Goal: Transaction & Acquisition: Purchase product/service

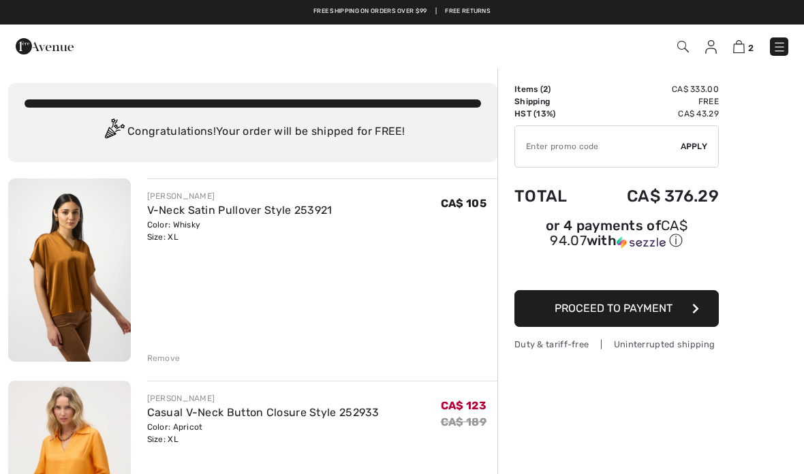
click at [551, 149] on input "TEXT" at bounding box center [598, 146] width 166 height 41
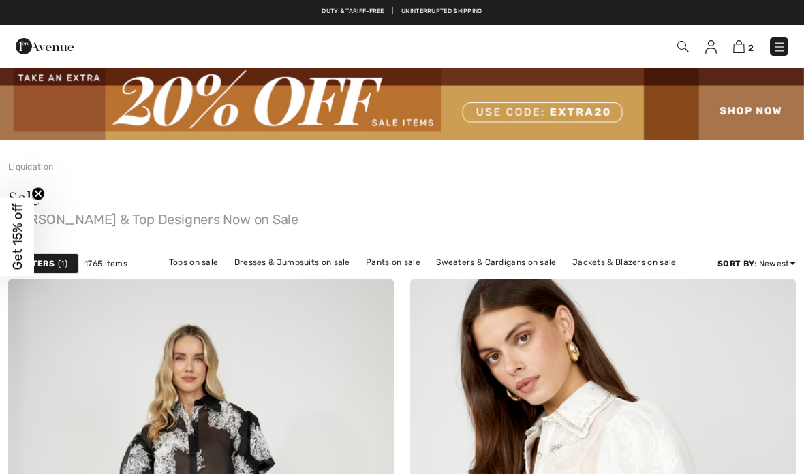
checkbox input "true"
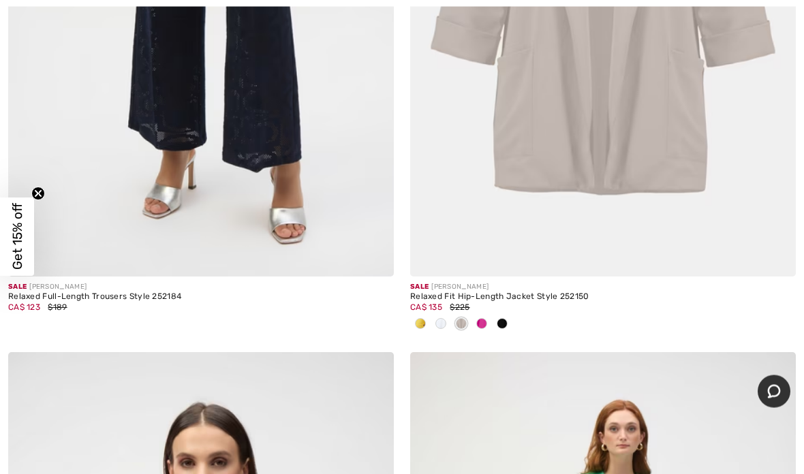
scroll to position [12500, 0]
click at [425, 318] on div at bounding box center [420, 324] width 20 height 22
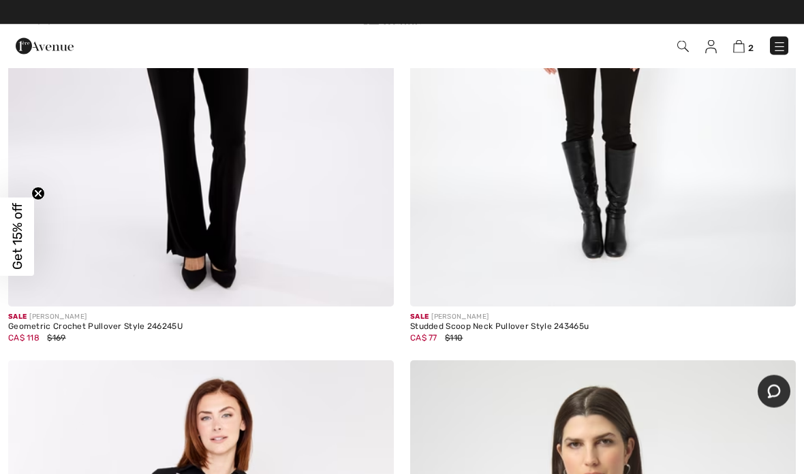
scroll to position [6983, 0]
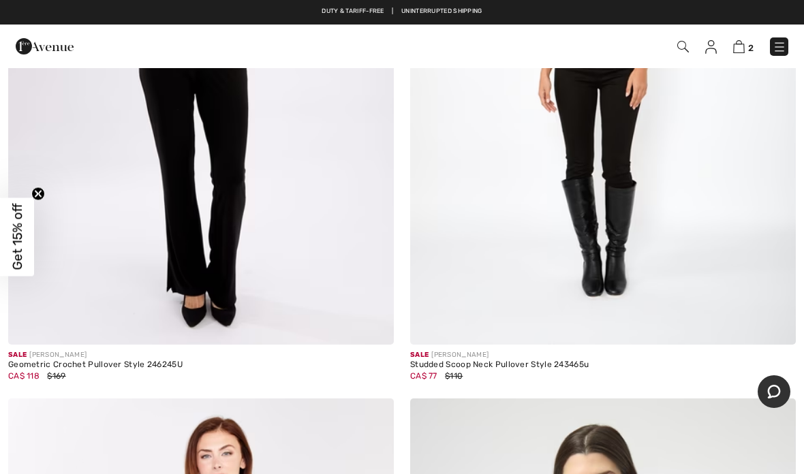
click at [713, 48] on img at bounding box center [711, 47] width 12 height 14
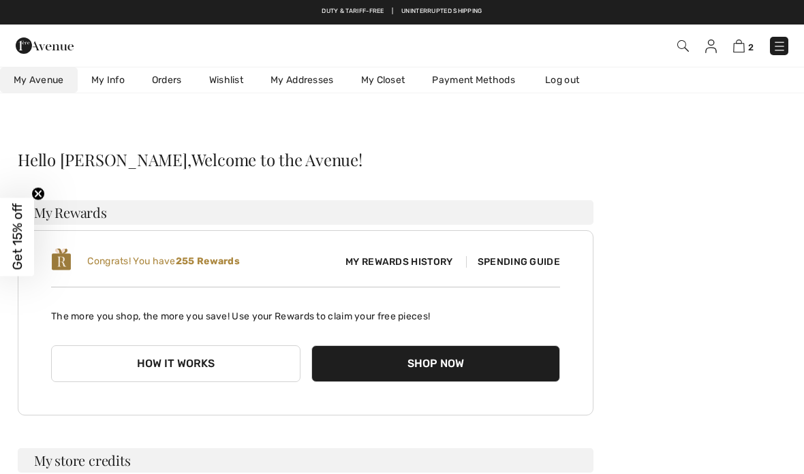
click at [233, 84] on link "Wishlist" at bounding box center [226, 79] width 61 height 25
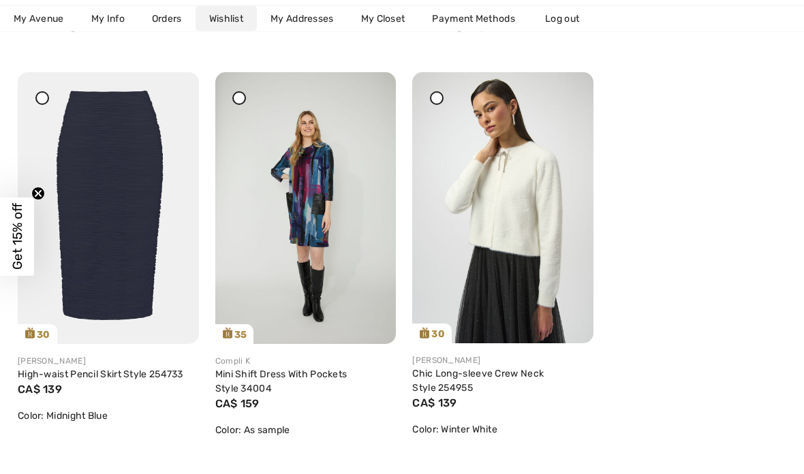
scroll to position [1396, 0]
click at [311, 263] on img at bounding box center [305, 207] width 181 height 271
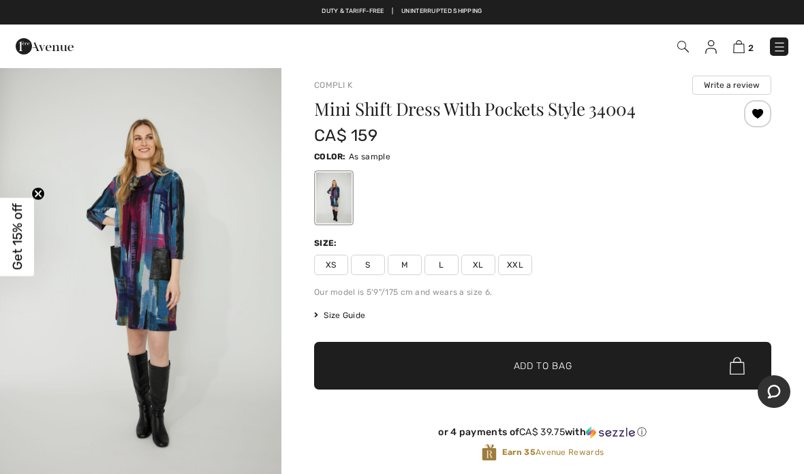
scroll to position [7, 0]
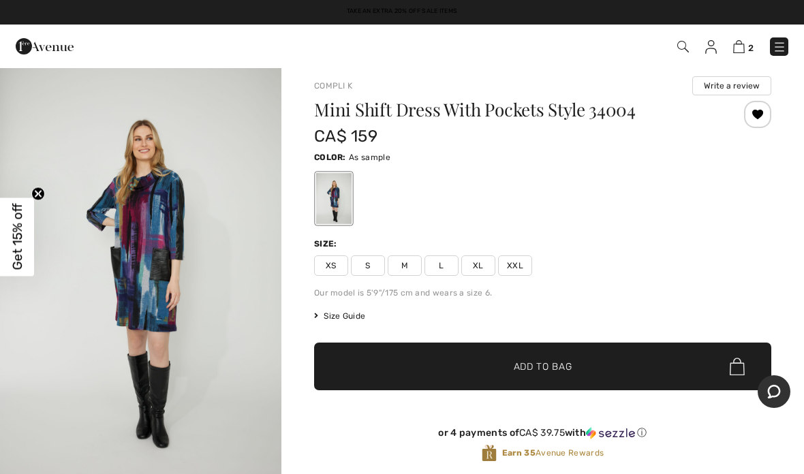
click at [355, 321] on span "Size Guide" at bounding box center [339, 316] width 51 height 12
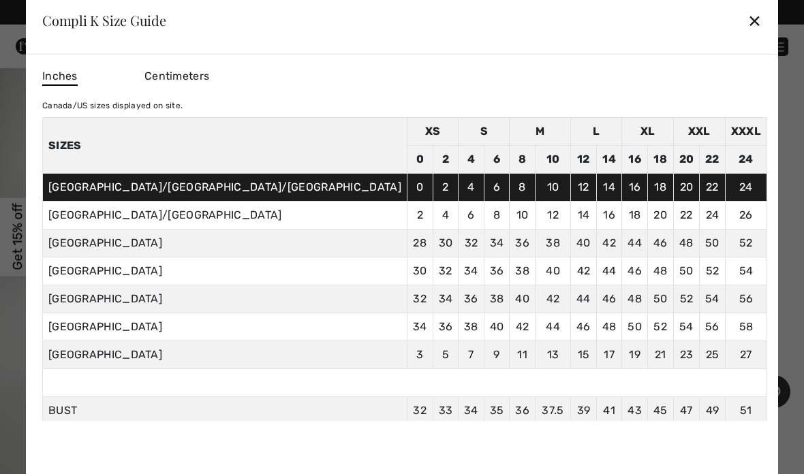
click at [748, 27] on div "✕" at bounding box center [755, 20] width 14 height 29
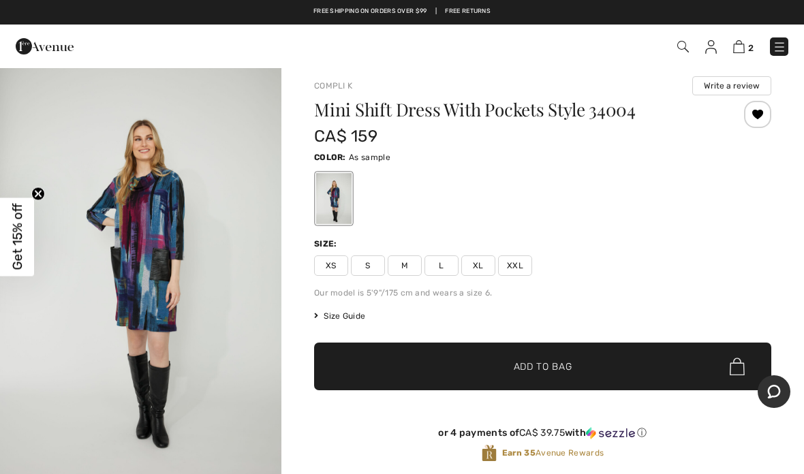
click at [481, 271] on span "XL" at bounding box center [478, 266] width 34 height 20
click at [538, 373] on span "Add to Bag" at bounding box center [543, 367] width 59 height 14
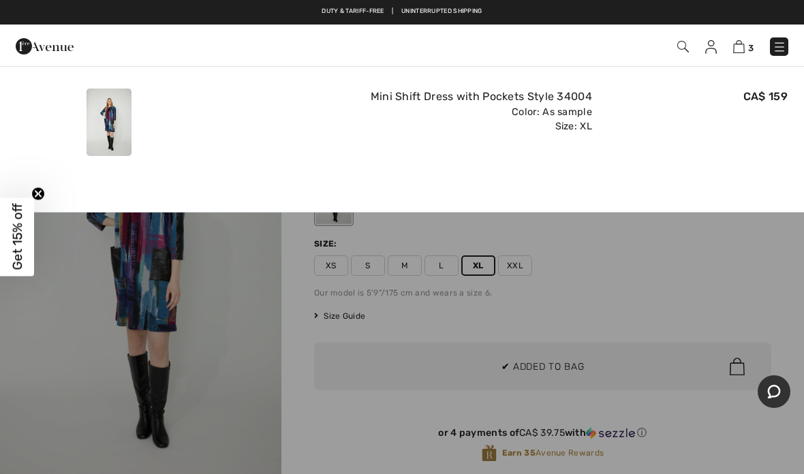
scroll to position [0, 0]
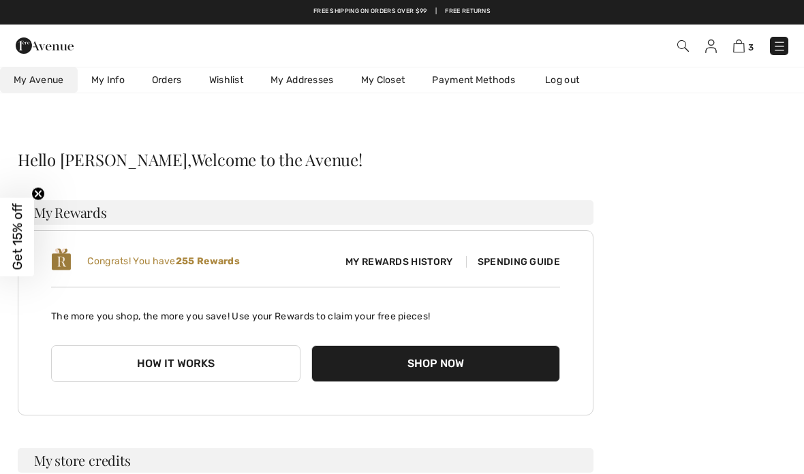
click at [232, 86] on link "Wishlist" at bounding box center [226, 79] width 61 height 25
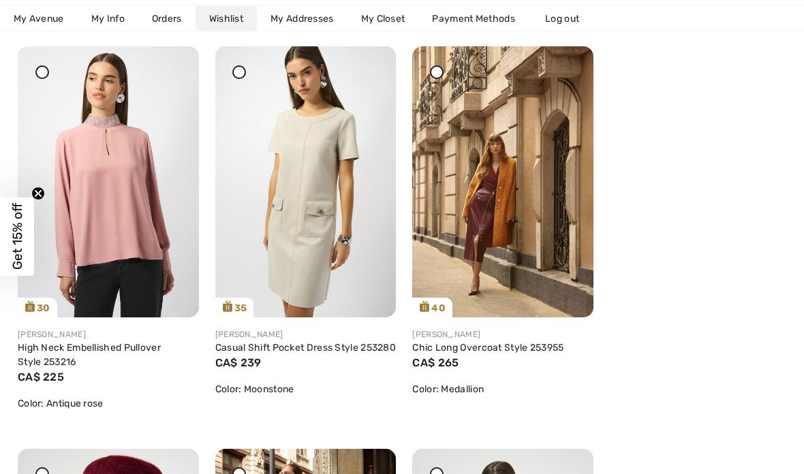
scroll to position [3019, 0]
click at [305, 289] on div "Share" at bounding box center [345, 293] width 81 height 48
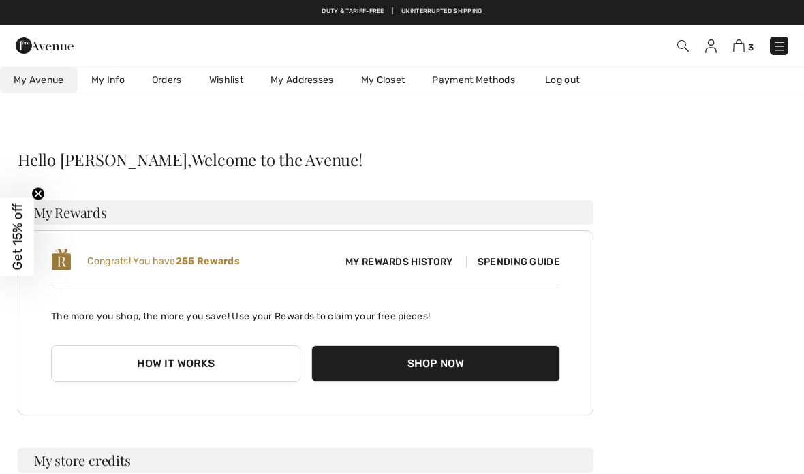
click at [234, 84] on link "Wishlist" at bounding box center [226, 79] width 61 height 25
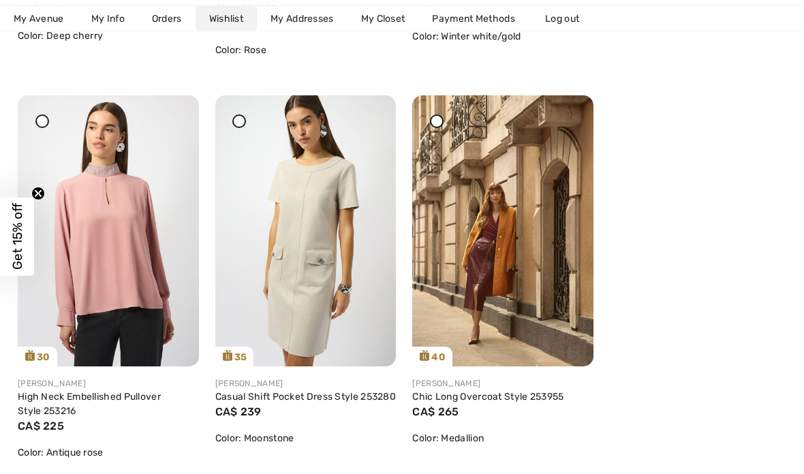
scroll to position [2980, 0]
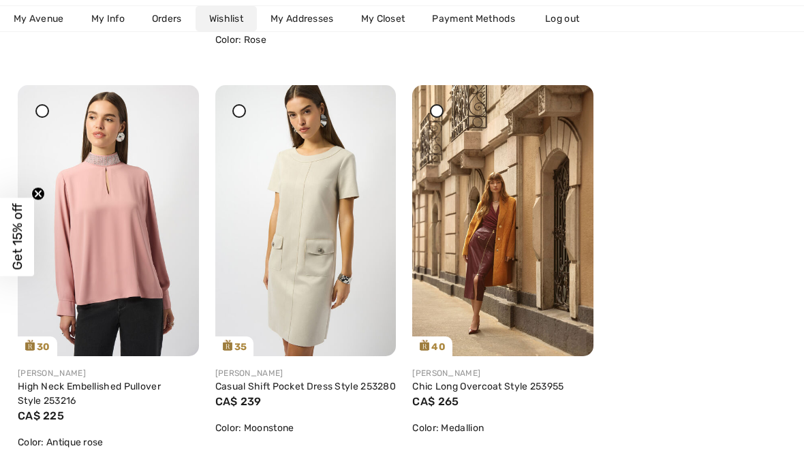
click at [298, 221] on img at bounding box center [305, 220] width 181 height 271
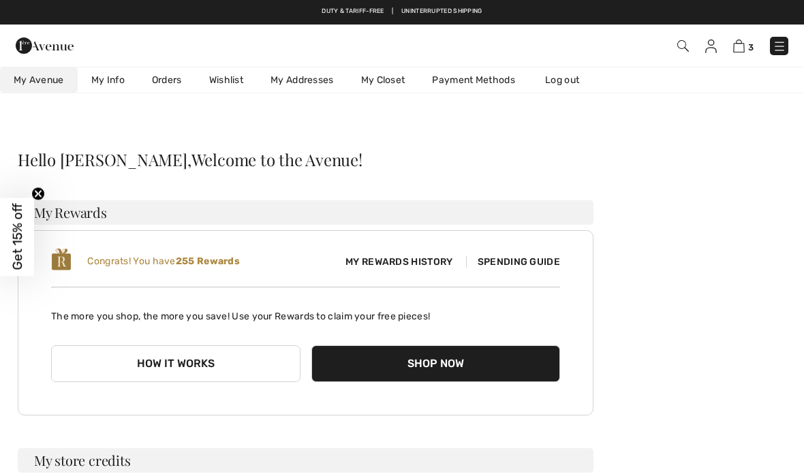
click at [226, 87] on link "Wishlist" at bounding box center [226, 79] width 61 height 25
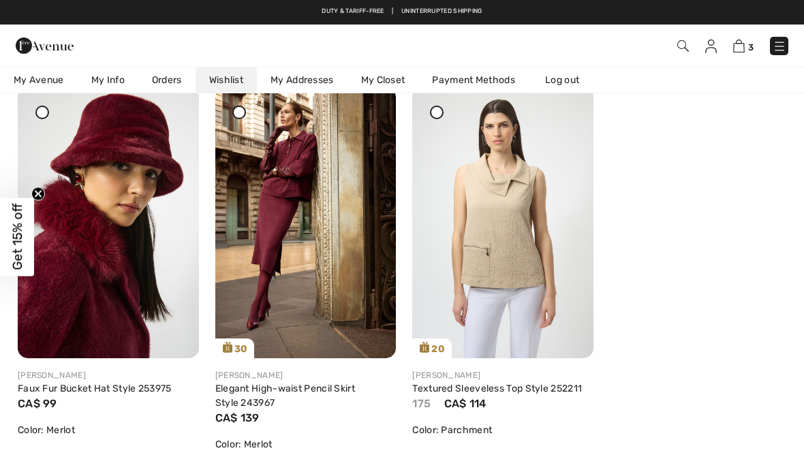
scroll to position [3376, 0]
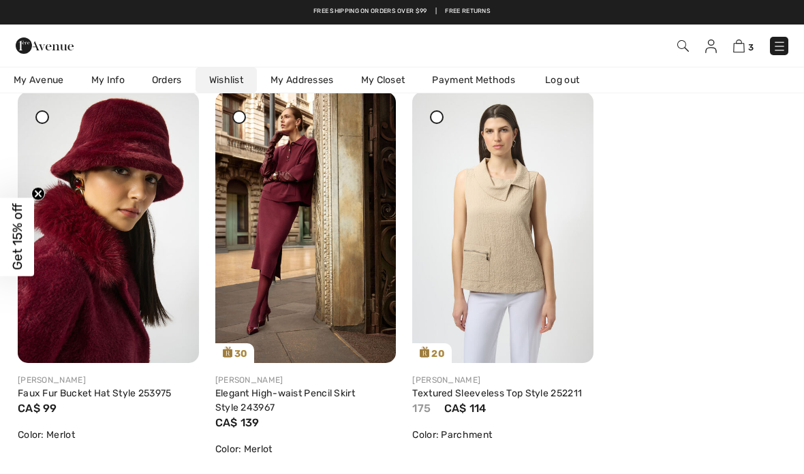
click at [278, 258] on img at bounding box center [305, 227] width 181 height 271
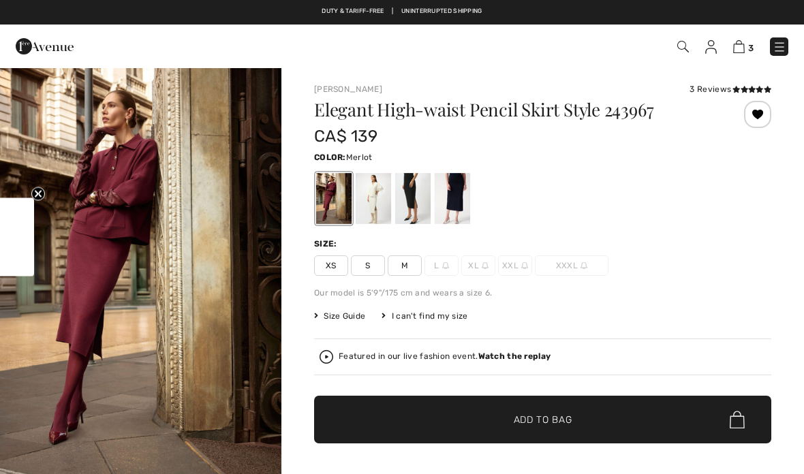
checkbox input "true"
click at [375, 204] on div at bounding box center [373, 198] width 35 height 51
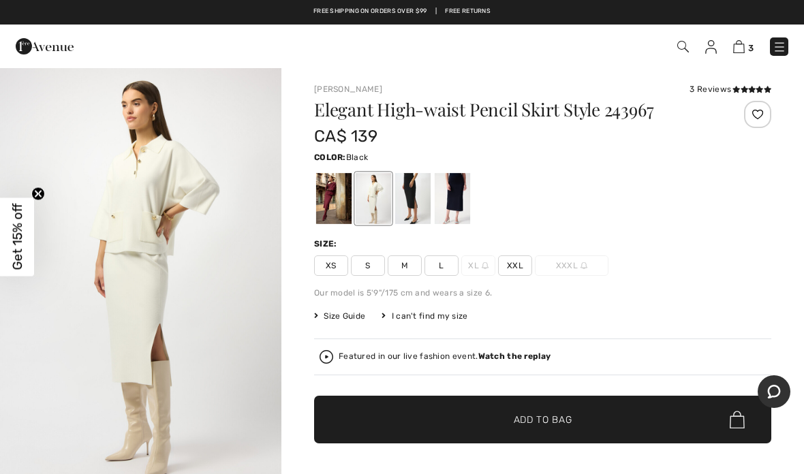
click at [414, 200] on div at bounding box center [412, 198] width 35 height 51
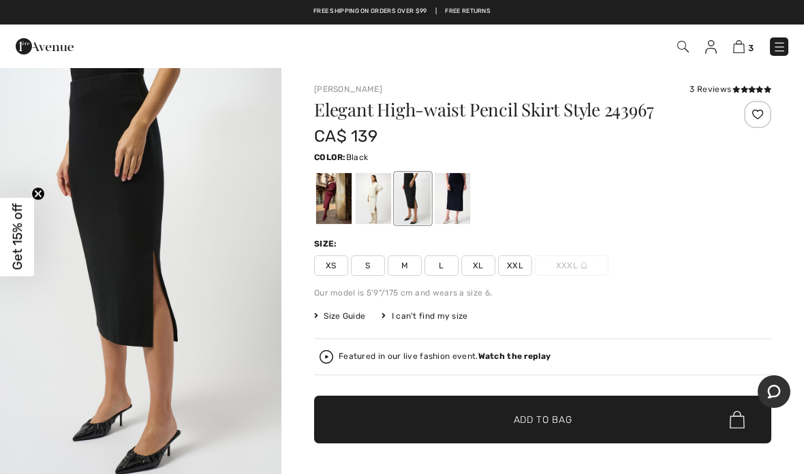
click at [462, 200] on div at bounding box center [452, 198] width 35 height 51
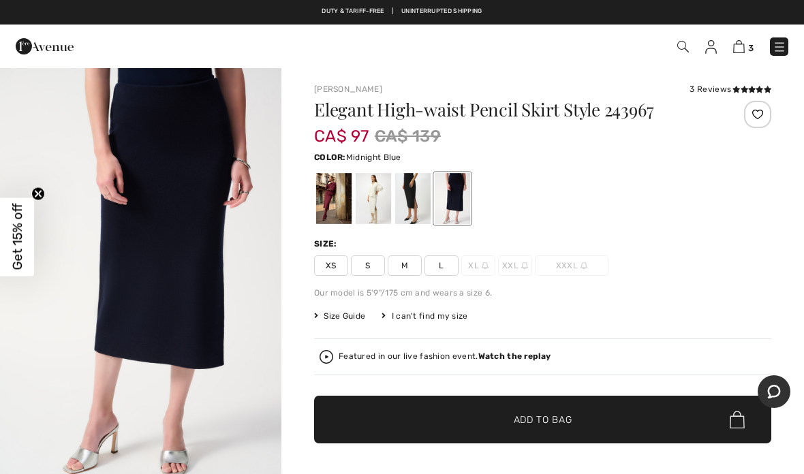
click at [353, 321] on span "Size Guide" at bounding box center [339, 316] width 51 height 12
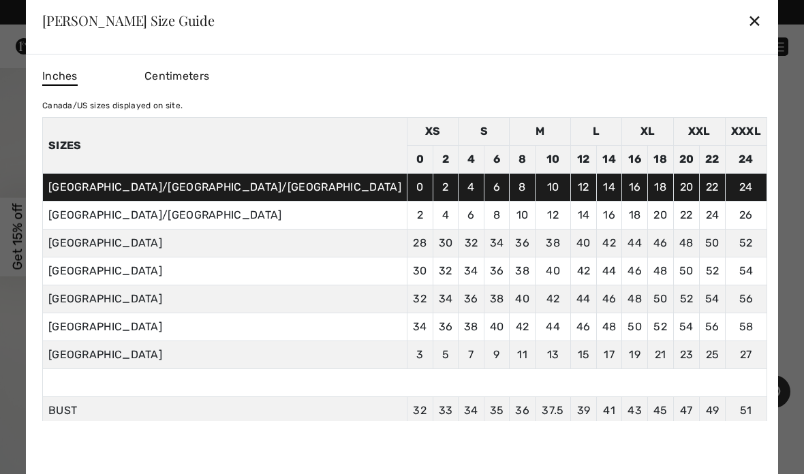
click at [748, 27] on div "✕" at bounding box center [755, 20] width 14 height 29
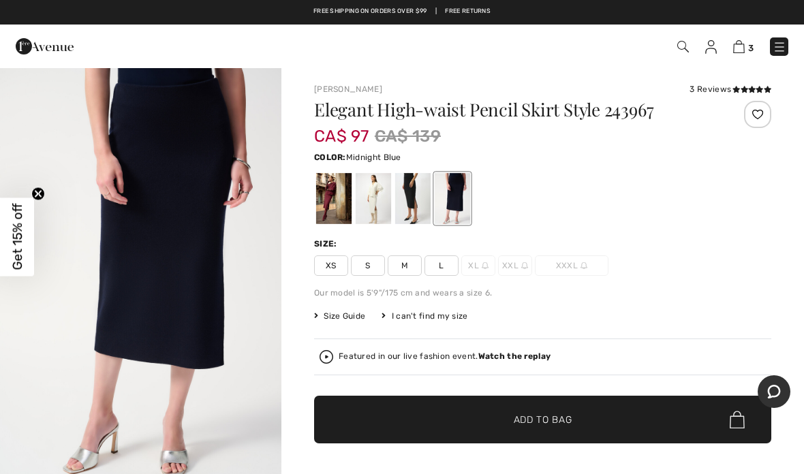
click at [741, 93] on icon at bounding box center [744, 89] width 7 height 7
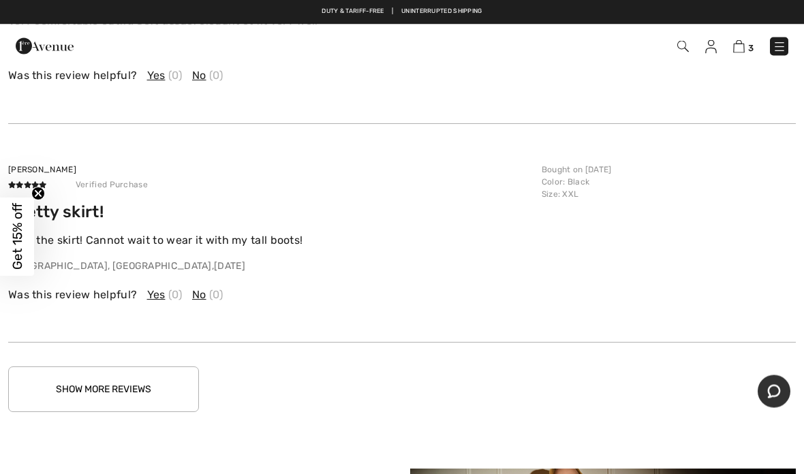
scroll to position [2657, 0]
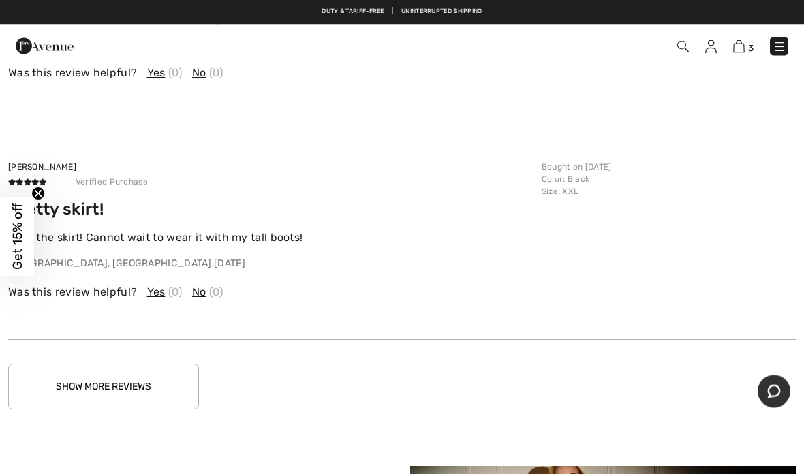
click at [156, 385] on button "Show More Reviews" at bounding box center [103, 388] width 191 height 46
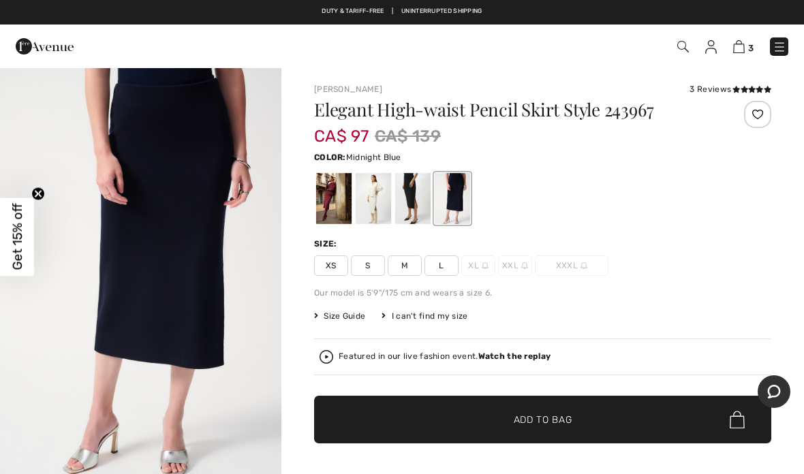
click at [414, 203] on div at bounding box center [412, 198] width 35 height 51
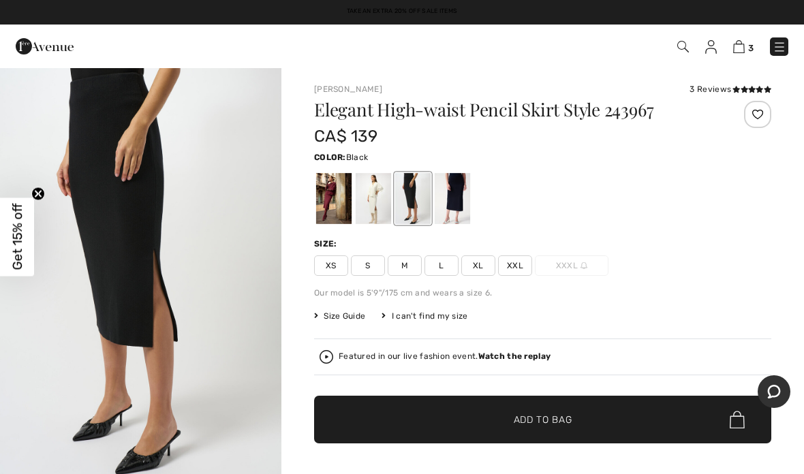
click at [380, 206] on div at bounding box center [373, 198] width 35 height 51
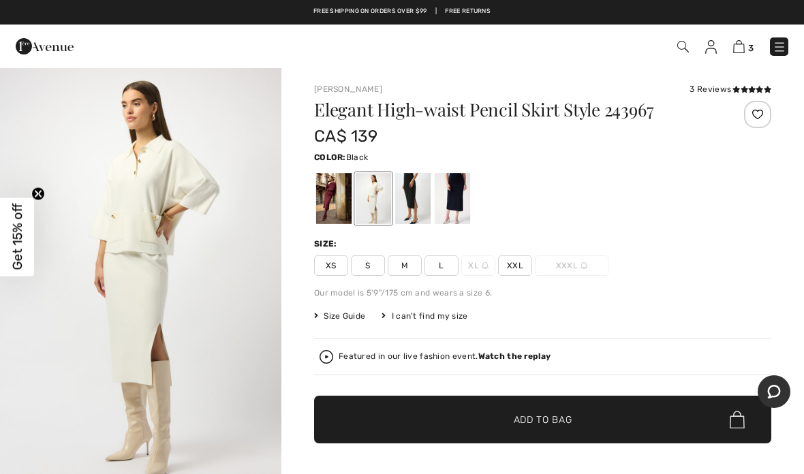
click at [407, 204] on div at bounding box center [412, 198] width 35 height 51
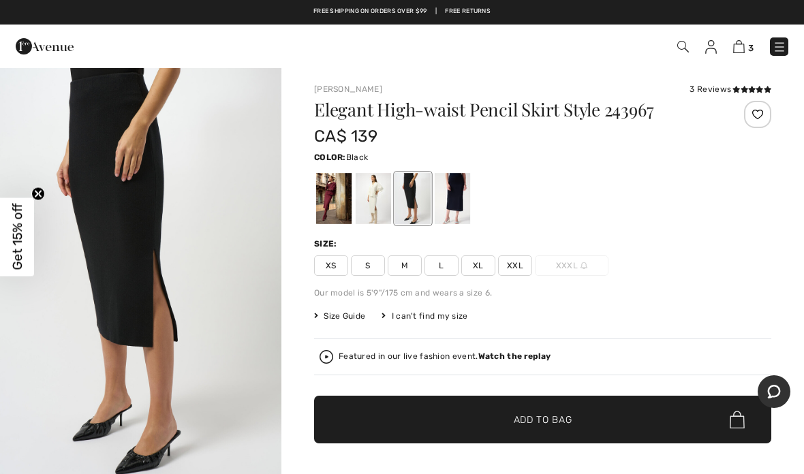
click at [378, 205] on div at bounding box center [373, 198] width 35 height 51
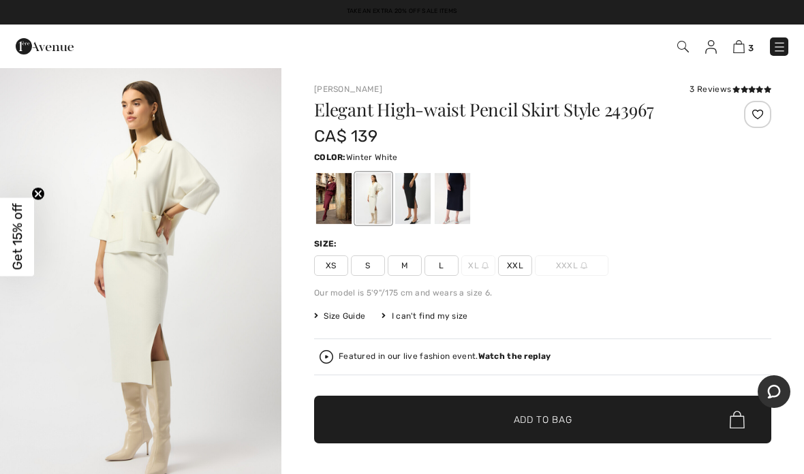
click at [336, 209] on div at bounding box center [333, 198] width 35 height 51
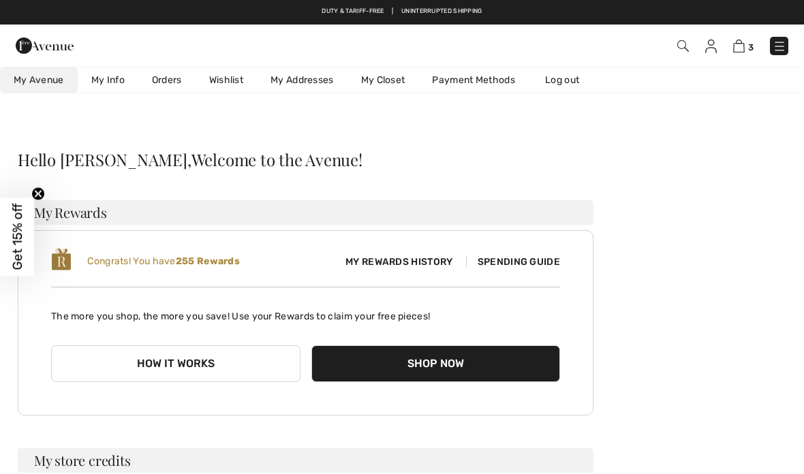
click at [229, 91] on link "Wishlist" at bounding box center [226, 79] width 61 height 25
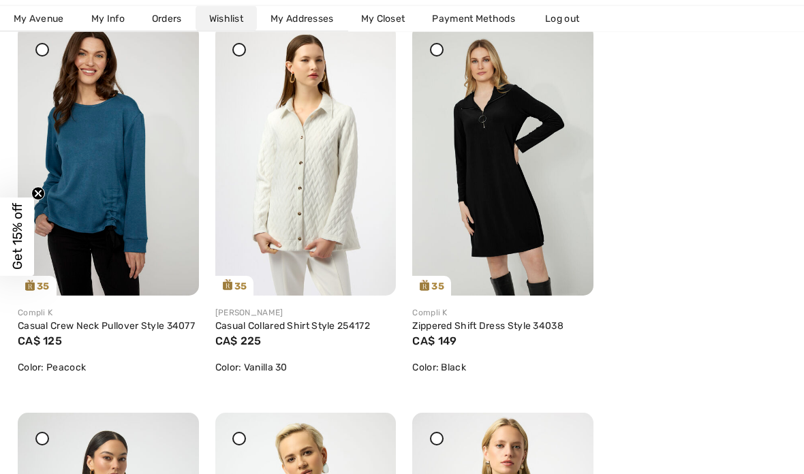
scroll to position [1847, 0]
click at [489, 198] on img at bounding box center [502, 160] width 181 height 271
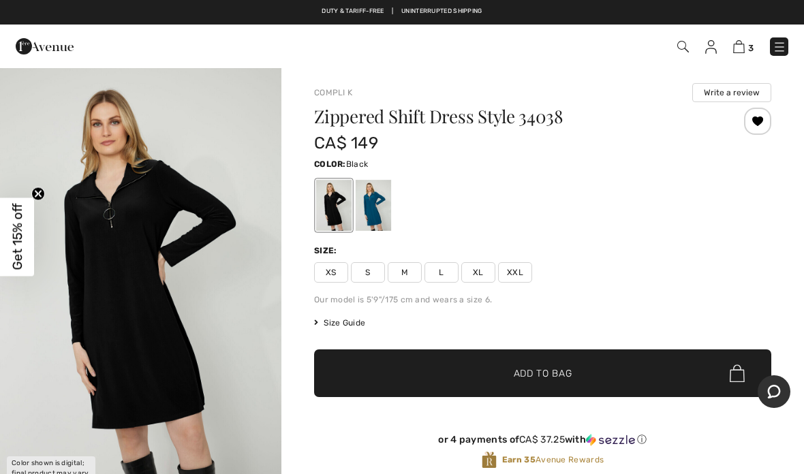
click at [375, 208] on div at bounding box center [373, 205] width 35 height 51
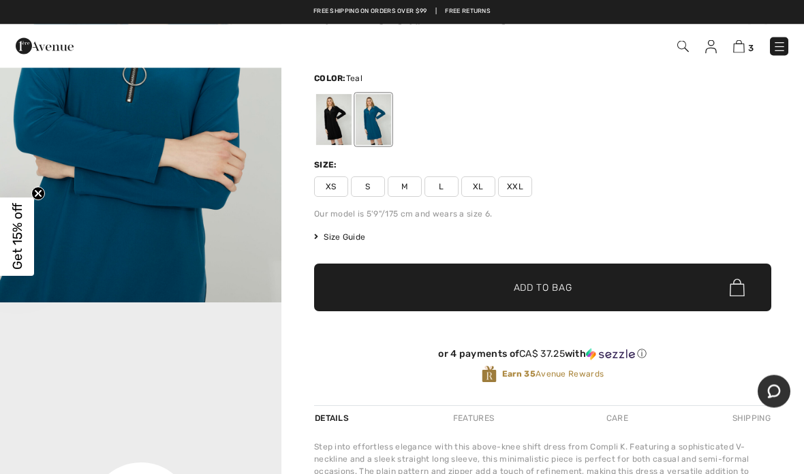
scroll to position [86, 0]
click at [342, 243] on span "Size Guide" at bounding box center [339, 237] width 51 height 12
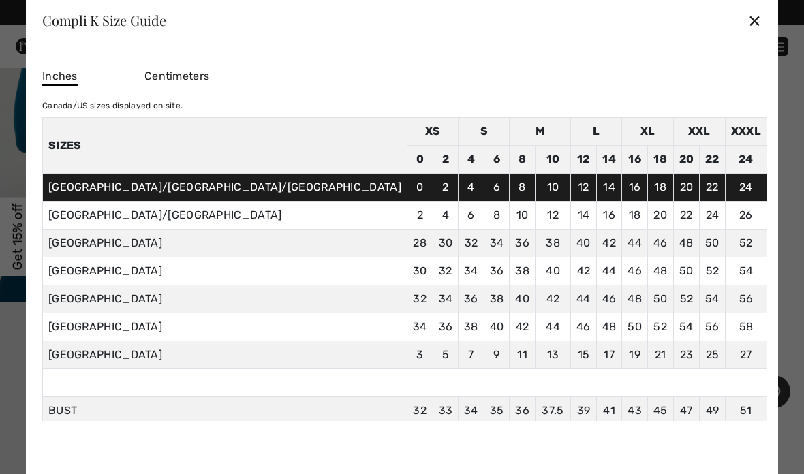
click at [748, 26] on div "✕" at bounding box center [755, 20] width 14 height 29
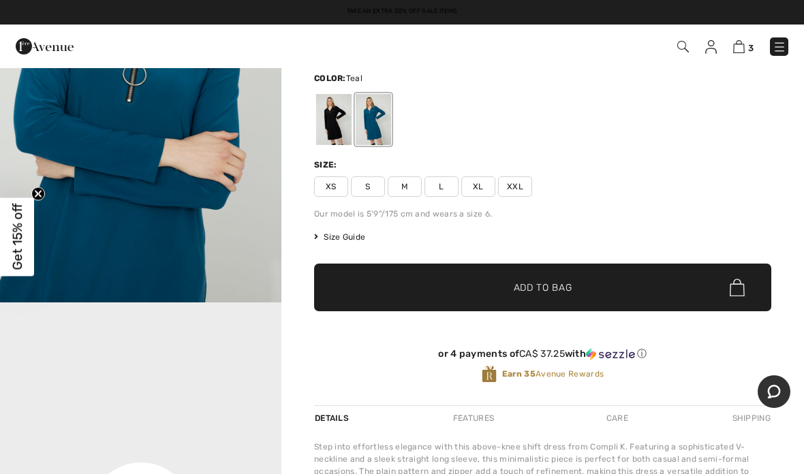
click at [483, 188] on span "XL" at bounding box center [478, 186] width 34 height 20
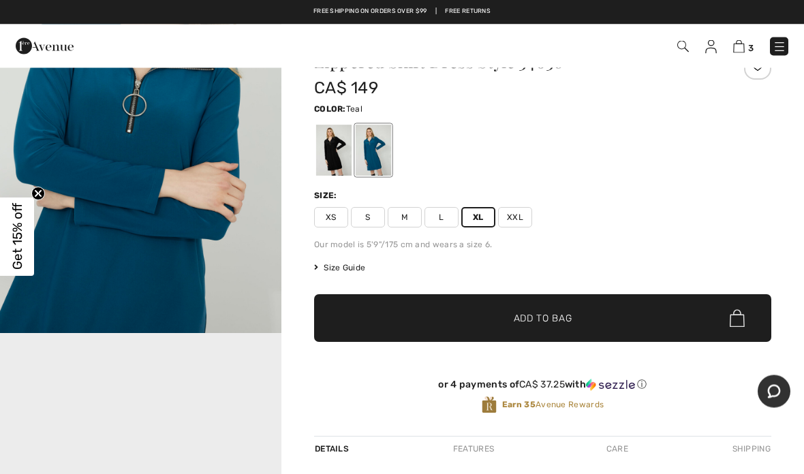
scroll to position [0, 0]
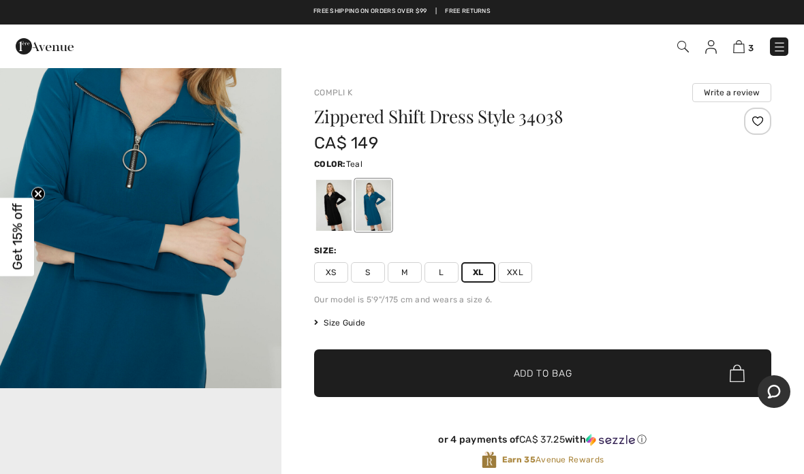
click at [542, 380] on span "Add to Bag" at bounding box center [543, 374] width 59 height 14
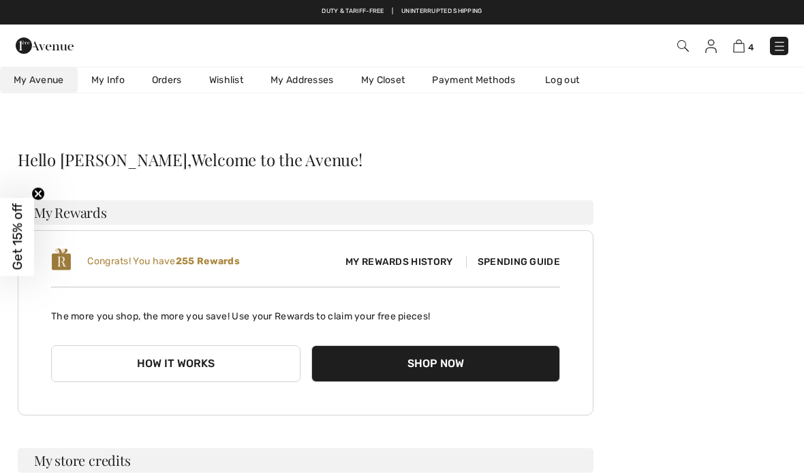
click at [232, 84] on link "Wishlist" at bounding box center [226, 79] width 61 height 25
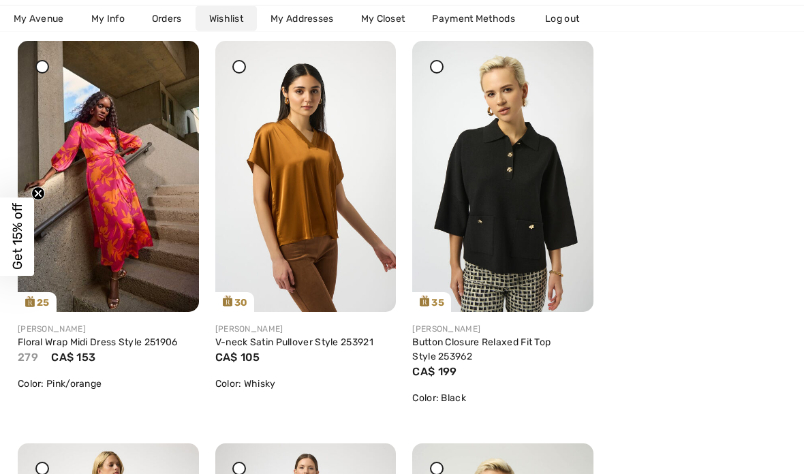
scroll to position [234, 0]
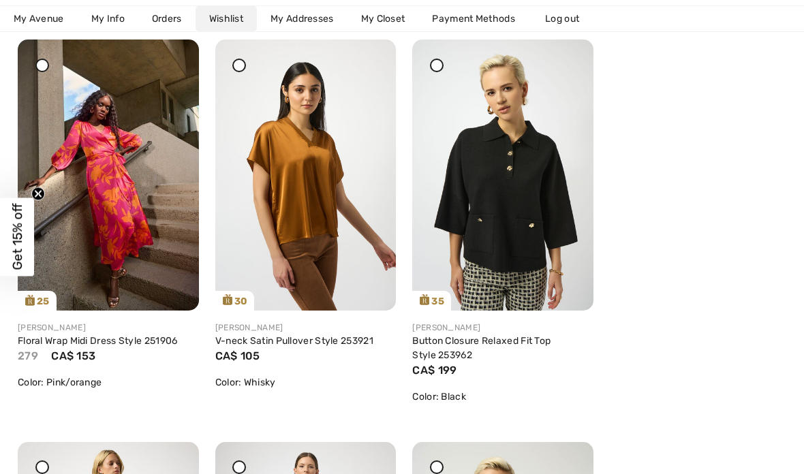
click at [286, 194] on img at bounding box center [305, 175] width 181 height 271
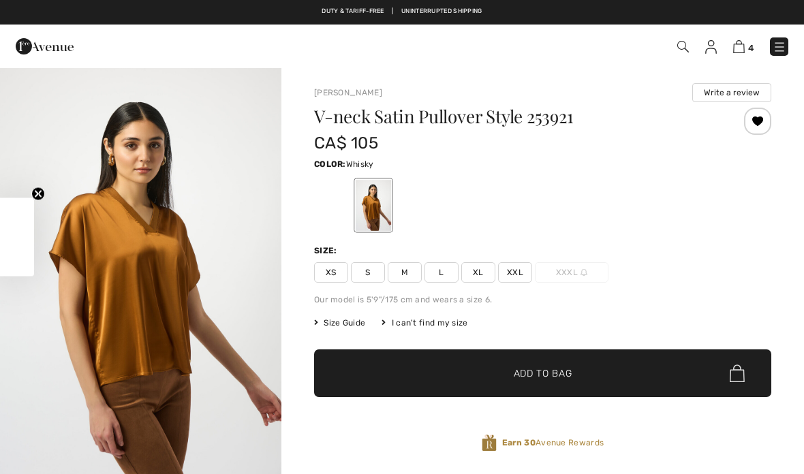
checkbox input "true"
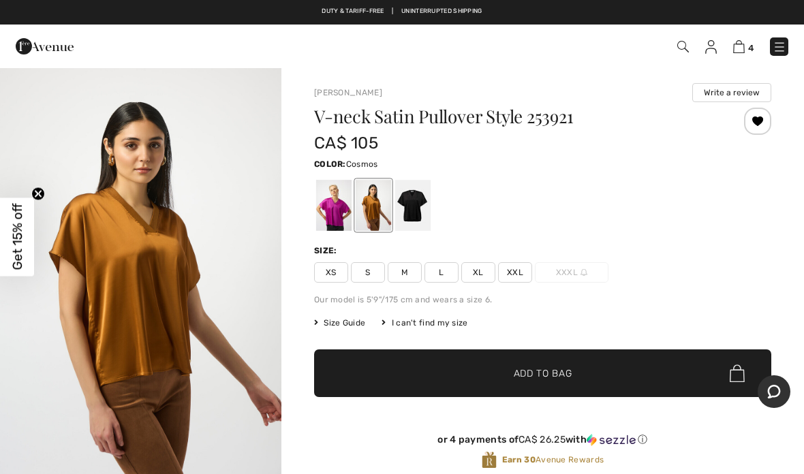
click at [339, 213] on div at bounding box center [333, 205] width 35 height 51
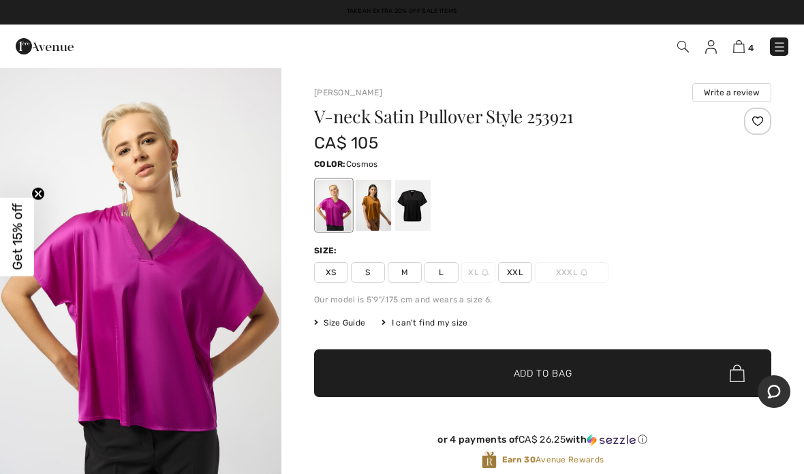
click at [348, 327] on span "Size Guide" at bounding box center [339, 323] width 51 height 12
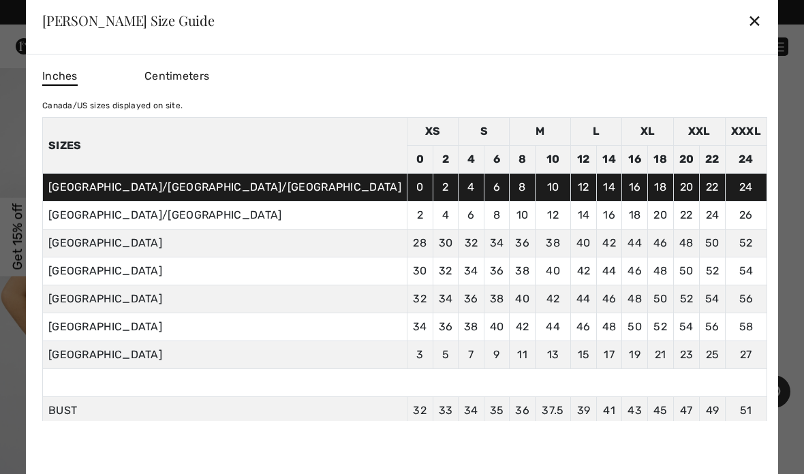
click at [748, 21] on div "✕" at bounding box center [755, 20] width 14 height 29
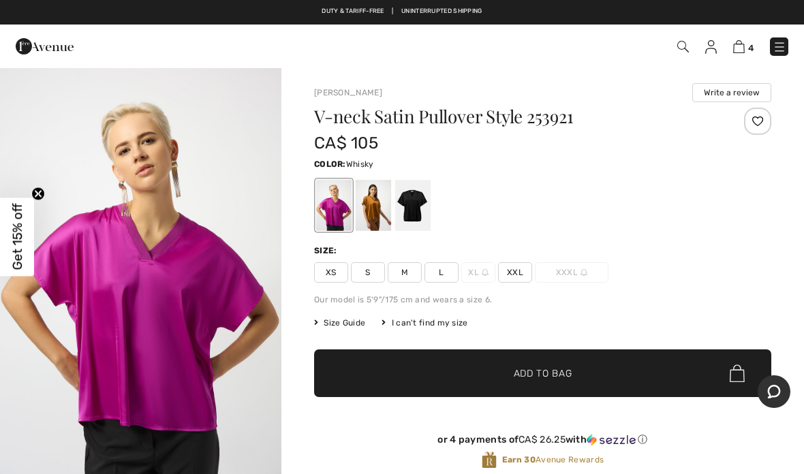
click at [372, 216] on div at bounding box center [373, 205] width 35 height 51
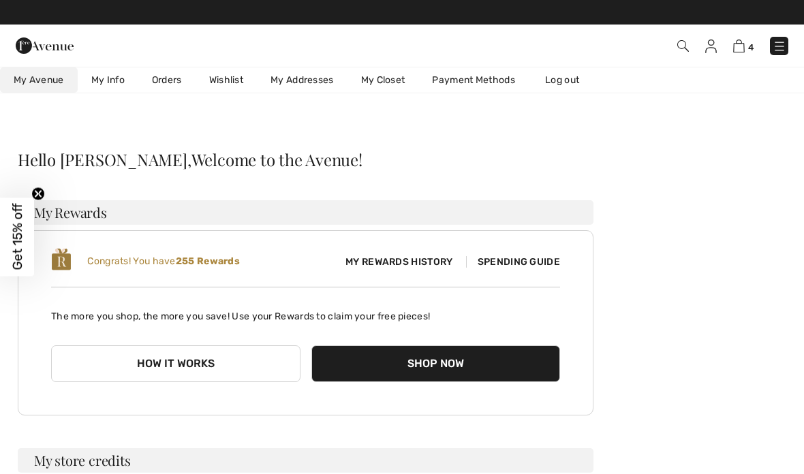
click at [237, 85] on link "Wishlist" at bounding box center [226, 79] width 61 height 25
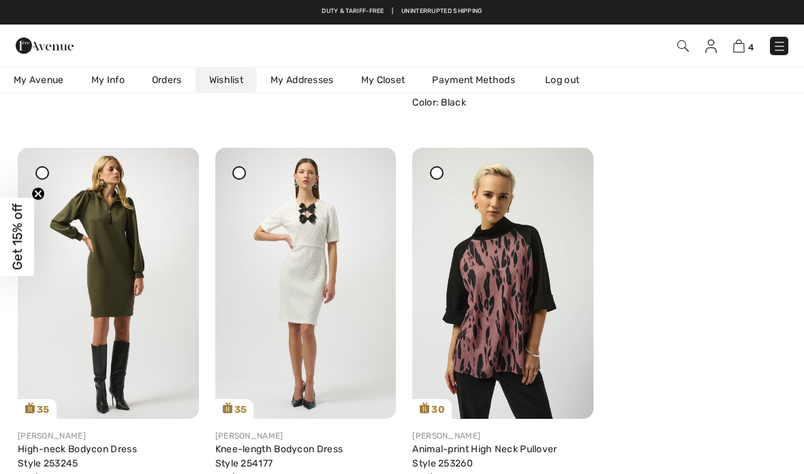
scroll to position [517, 0]
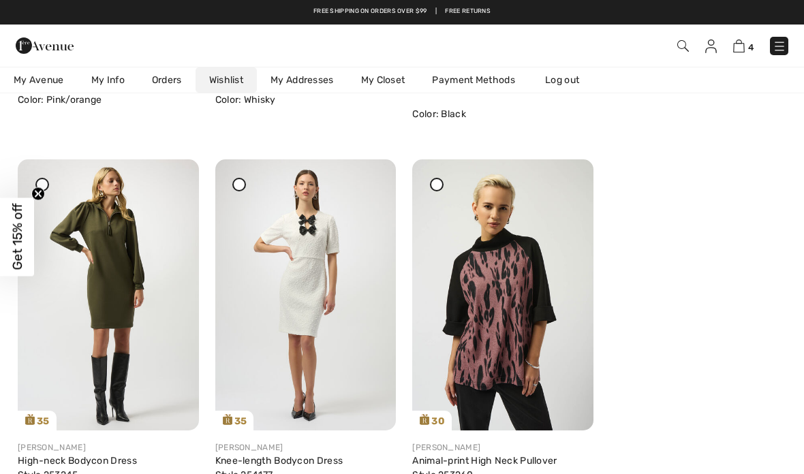
click at [100, 243] on img at bounding box center [108, 294] width 181 height 271
